Goal: Information Seeking & Learning: Learn about a topic

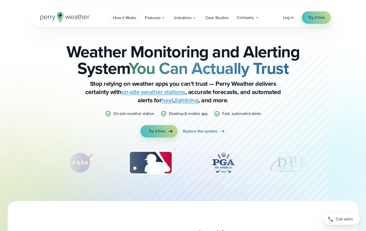
click at [127, 16] on span "How it Works" at bounding box center [124, 18] width 23 height 6
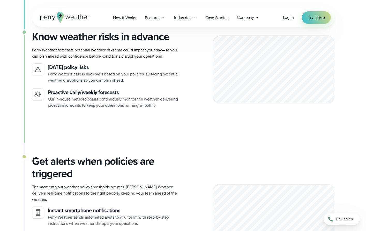
scroll to position [419, 0]
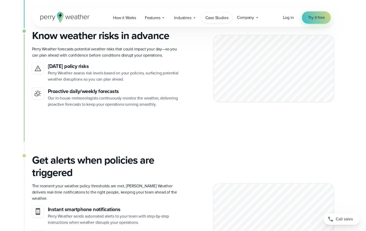
click at [213, 18] on span "Case Studies" at bounding box center [217, 18] width 23 height 6
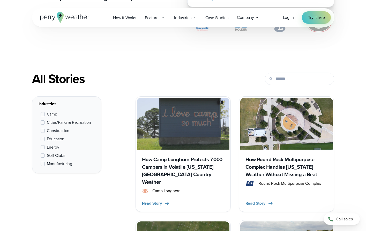
scroll to position [160, 0]
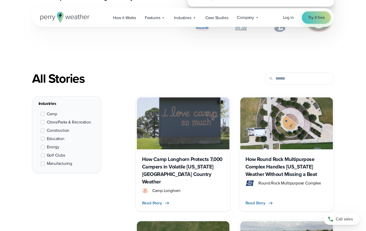
click at [163, 164] on h3 "How Camp Longhorn Protects 7,000 Campers in Volatile Texas Hill Country Weather" at bounding box center [183, 171] width 82 height 30
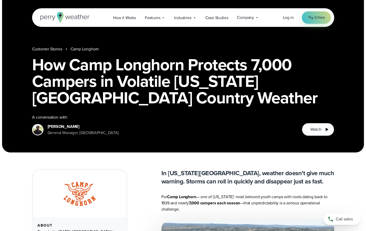
scroll to position [26, 0]
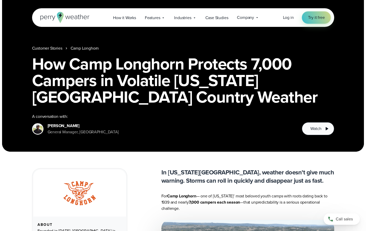
click at [311, 129] on span "Watch" at bounding box center [316, 129] width 11 height 6
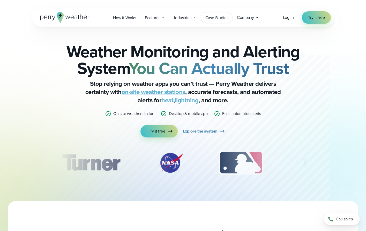
click at [213, 16] on span "Case Studies" at bounding box center [217, 18] width 23 height 6
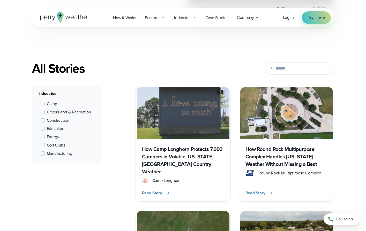
scroll to position [171, 0]
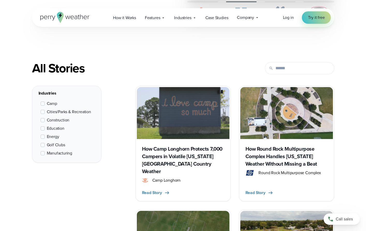
click at [44, 102] on span at bounding box center [43, 104] width 4 height 4
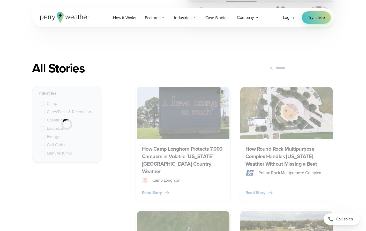
scroll to position [194, 0]
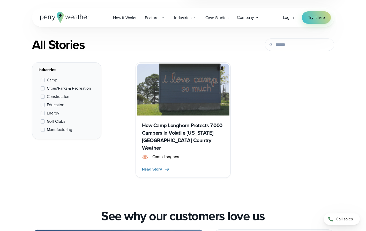
click at [42, 79] on span at bounding box center [43, 80] width 4 height 4
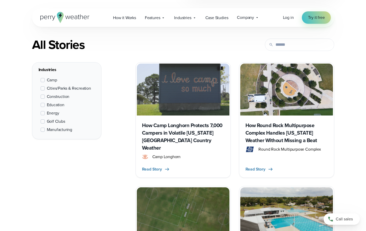
click at [42, 88] on span at bounding box center [43, 88] width 4 height 4
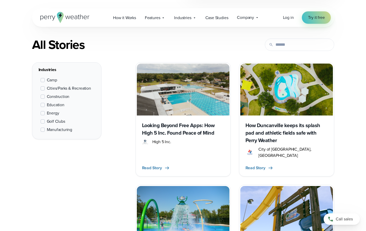
click at [42, 88] on span at bounding box center [43, 88] width 4 height 4
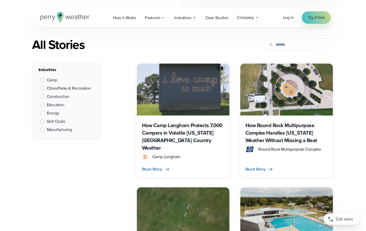
click at [43, 112] on span at bounding box center [43, 113] width 4 height 4
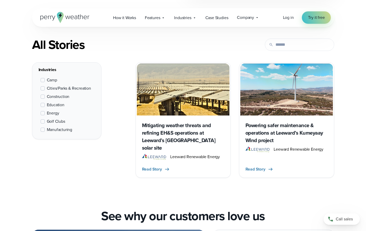
click at [43, 112] on span at bounding box center [43, 113] width 4 height 4
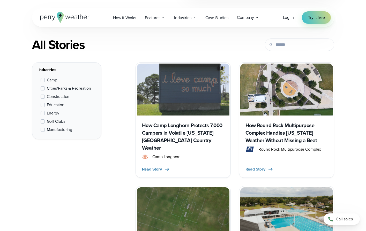
click at [43, 122] on span at bounding box center [43, 122] width 4 height 4
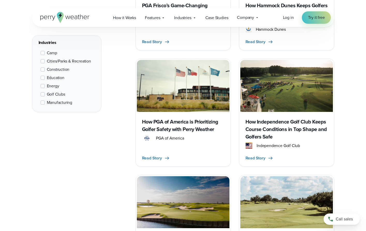
scroll to position [425, 0]
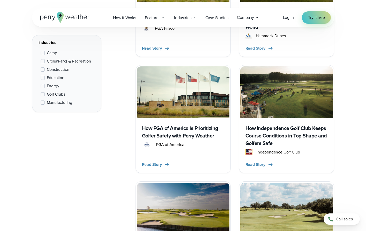
click at [42, 103] on span at bounding box center [43, 103] width 4 height 4
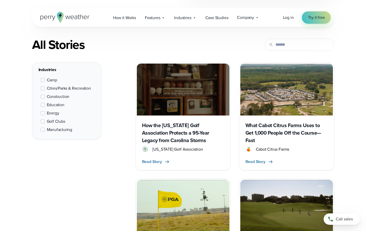
click at [43, 122] on span at bounding box center [43, 122] width 4 height 4
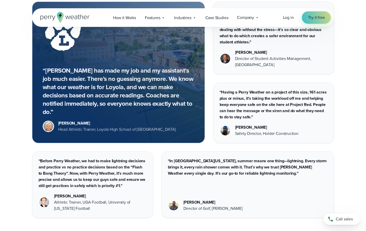
scroll to position [321, 0]
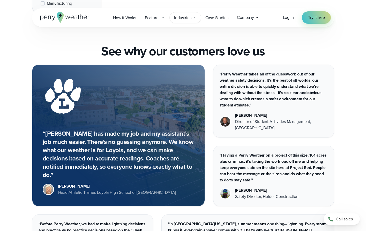
click at [190, 19] on span "Industries" at bounding box center [182, 18] width 17 height 6
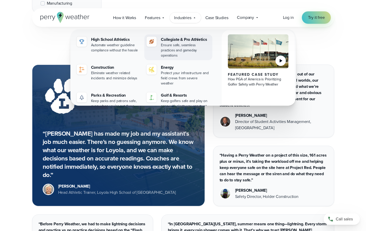
click at [183, 40] on div "Collegiate & Pro Athletics" at bounding box center [185, 39] width 49 height 6
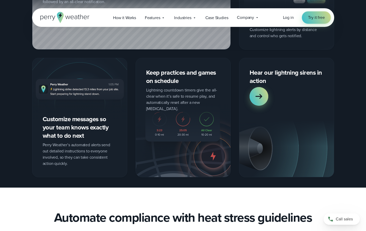
scroll to position [555, 0]
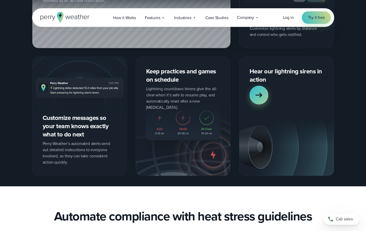
click at [262, 92] on icon at bounding box center [259, 95] width 10 height 10
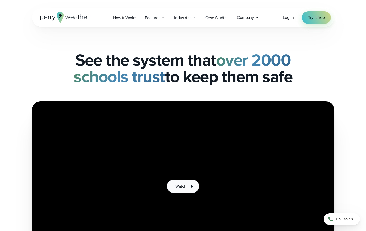
click at [184, 188] on span "Watch" at bounding box center [180, 187] width 11 height 6
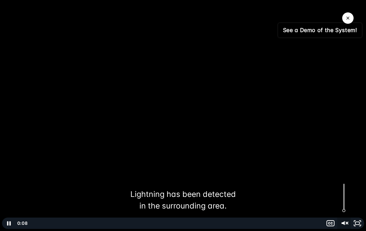
click at [344, 218] on icon "Unmute" at bounding box center [344, 224] width 16 height 14
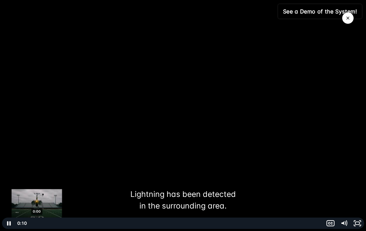
click at [36, 223] on div "0:00" at bounding box center [175, 223] width 289 height 11
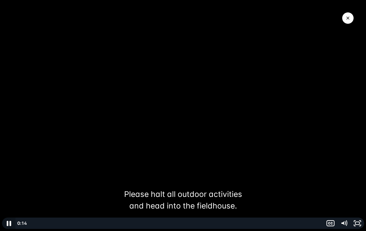
click at [9, 224] on icon "Pause" at bounding box center [9, 224] width 16 height 14
